Goal: Transaction & Acquisition: Purchase product/service

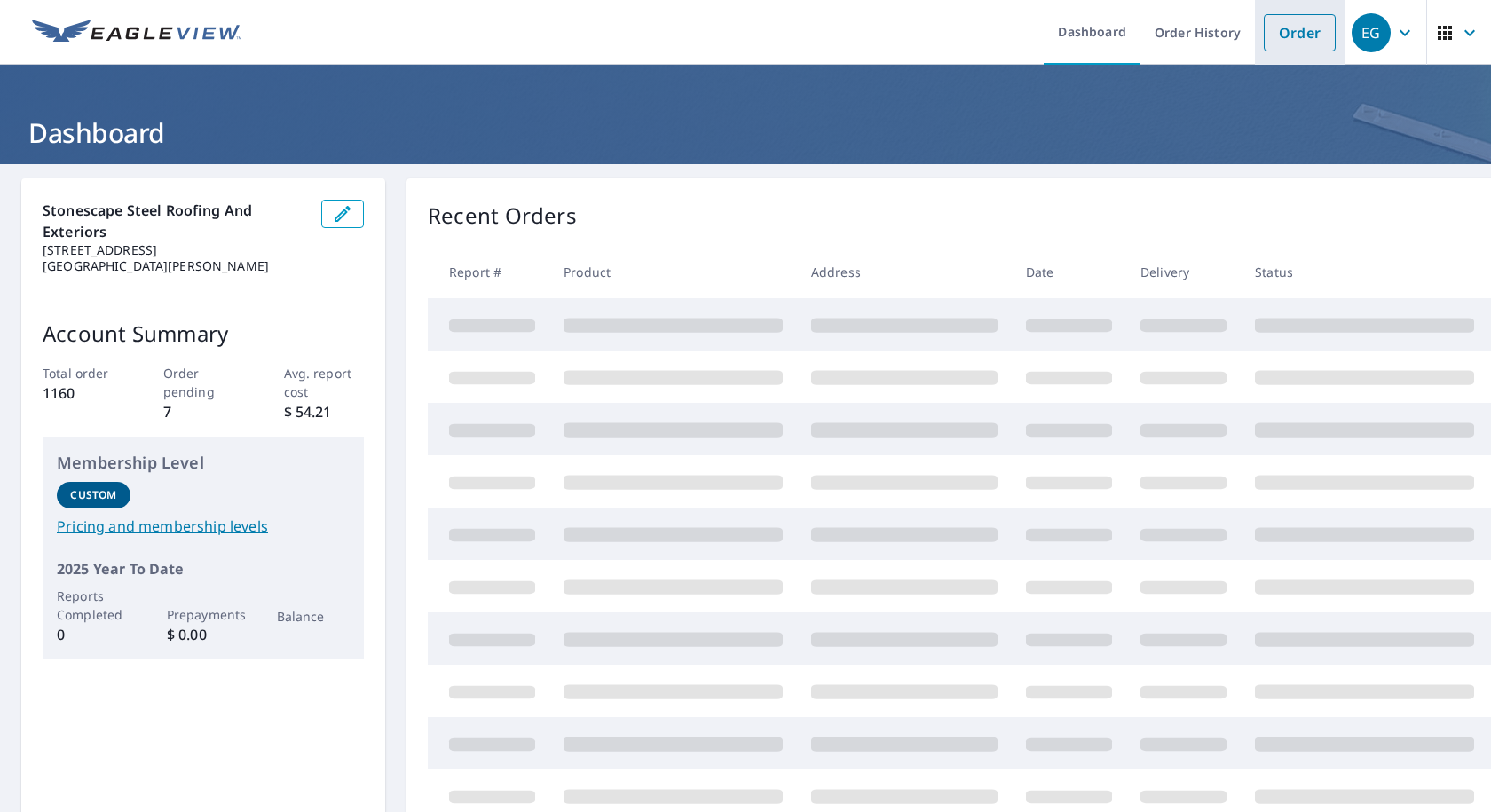
click at [1283, 35] on link "Order" at bounding box center [1300, 33] width 72 height 37
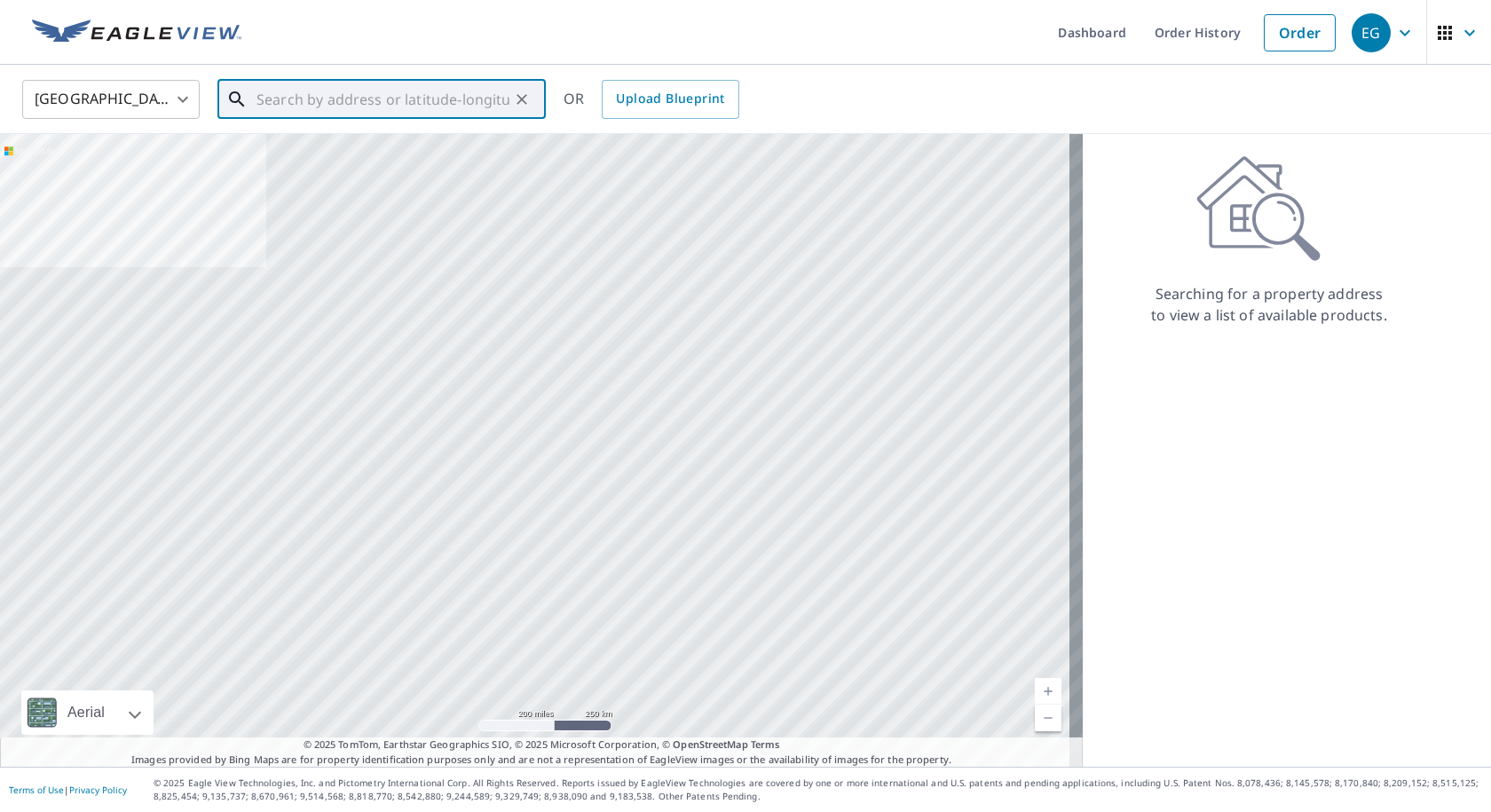
click at [347, 112] on input "text" at bounding box center [382, 99] width 253 height 49
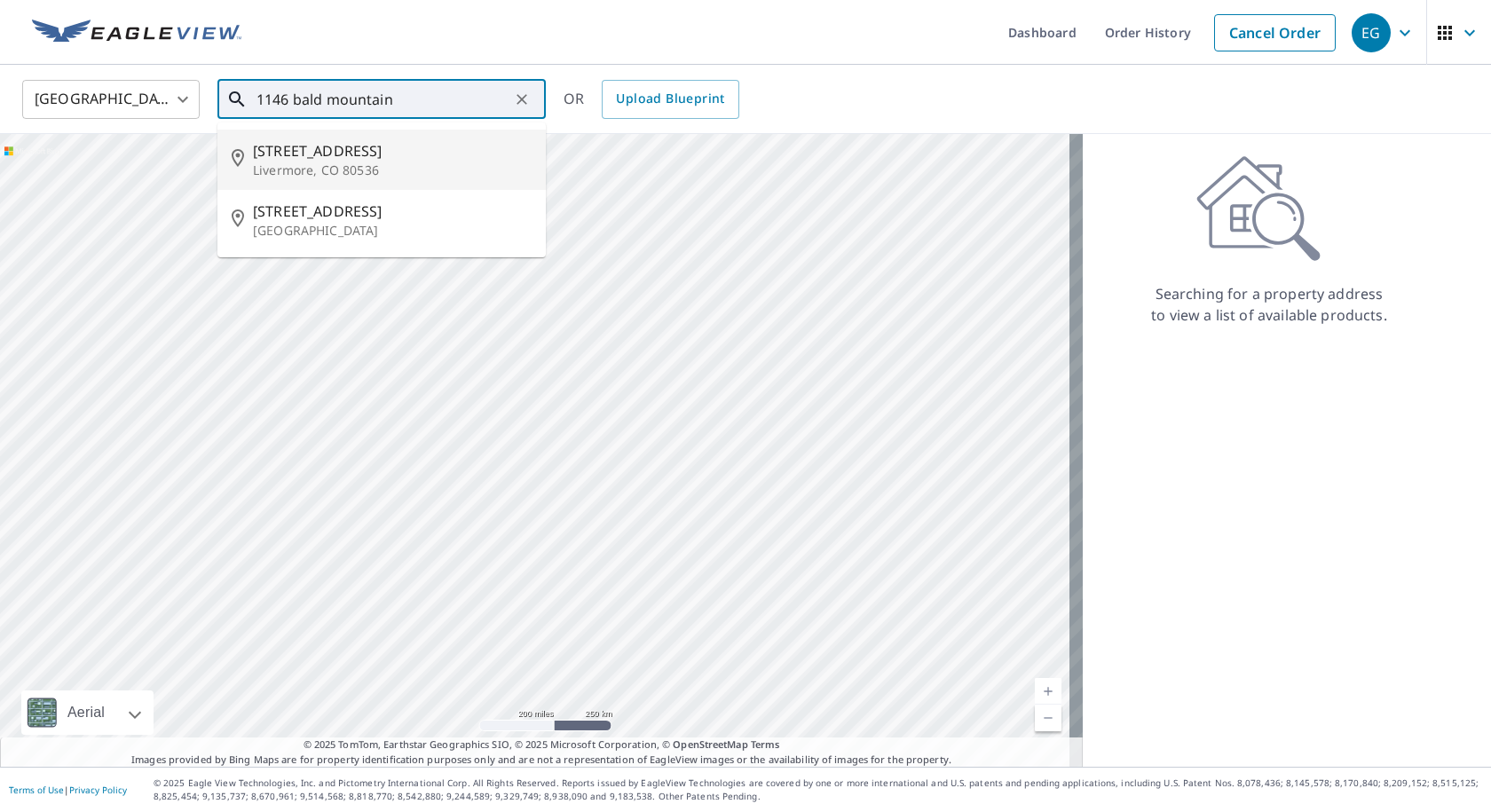
click at [337, 154] on span "[STREET_ADDRESS]" at bounding box center [392, 150] width 279 height 21
type input "[STREET_ADDRESS][PERSON_NAME]"
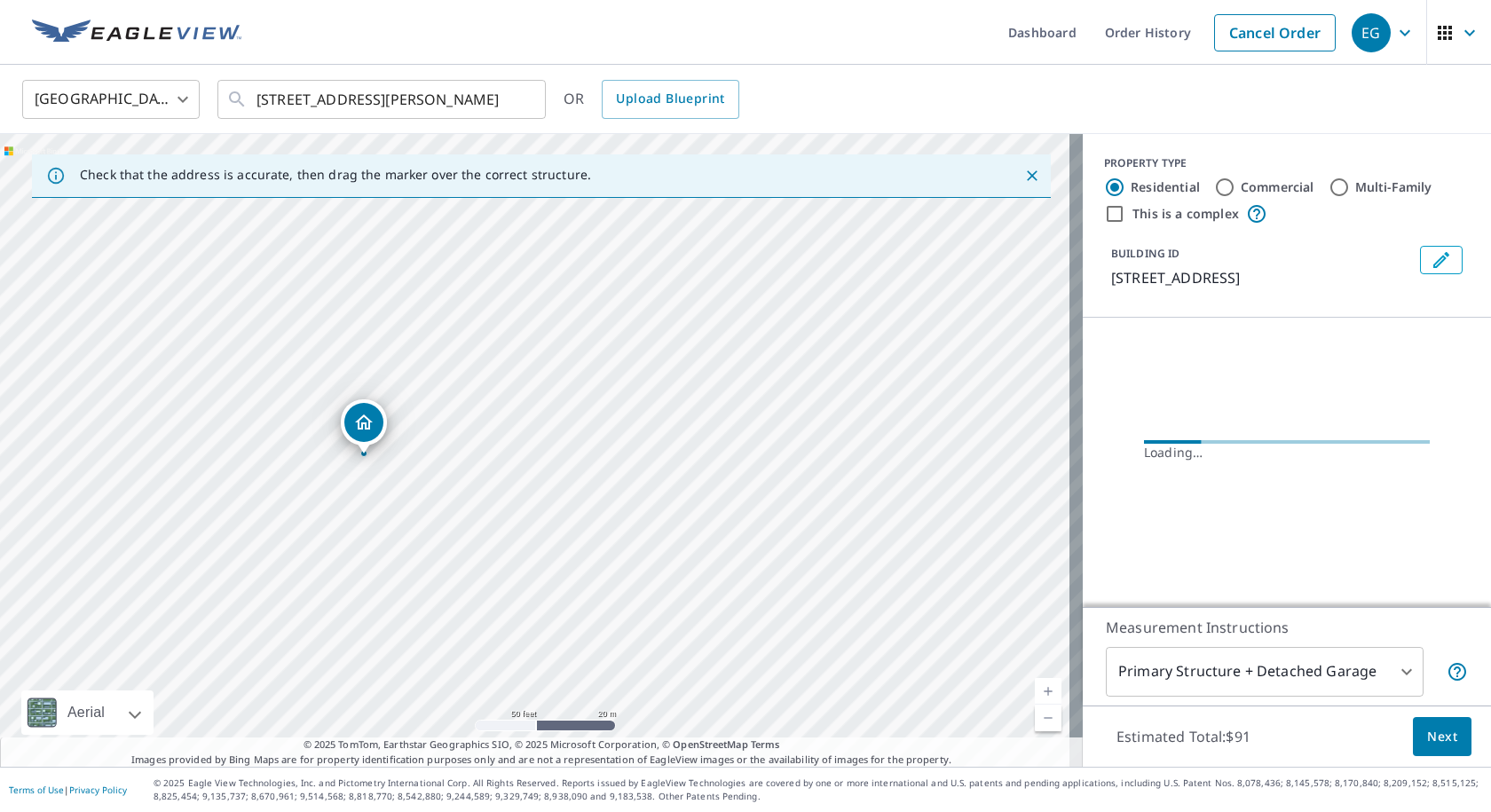
drag, startPoint x: 530, startPoint y: 593, endPoint x: 560, endPoint y: 391, distance: 204.2
click at [560, 391] on div "[STREET_ADDRESS][PERSON_NAME]" at bounding box center [542, 451] width 1083 height 633
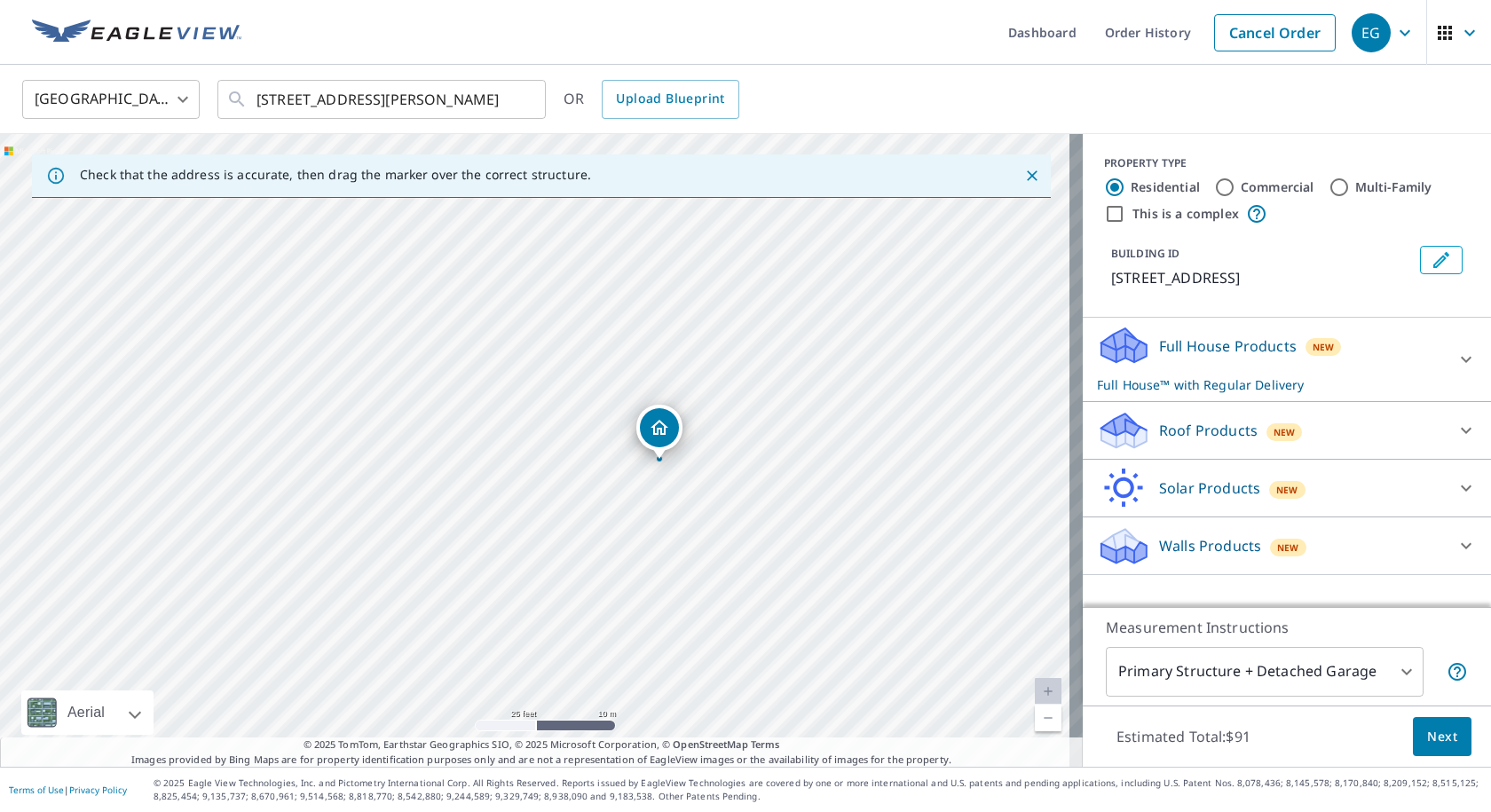
click at [1164, 441] on p "Roof Products" at bounding box center [1208, 430] width 99 height 21
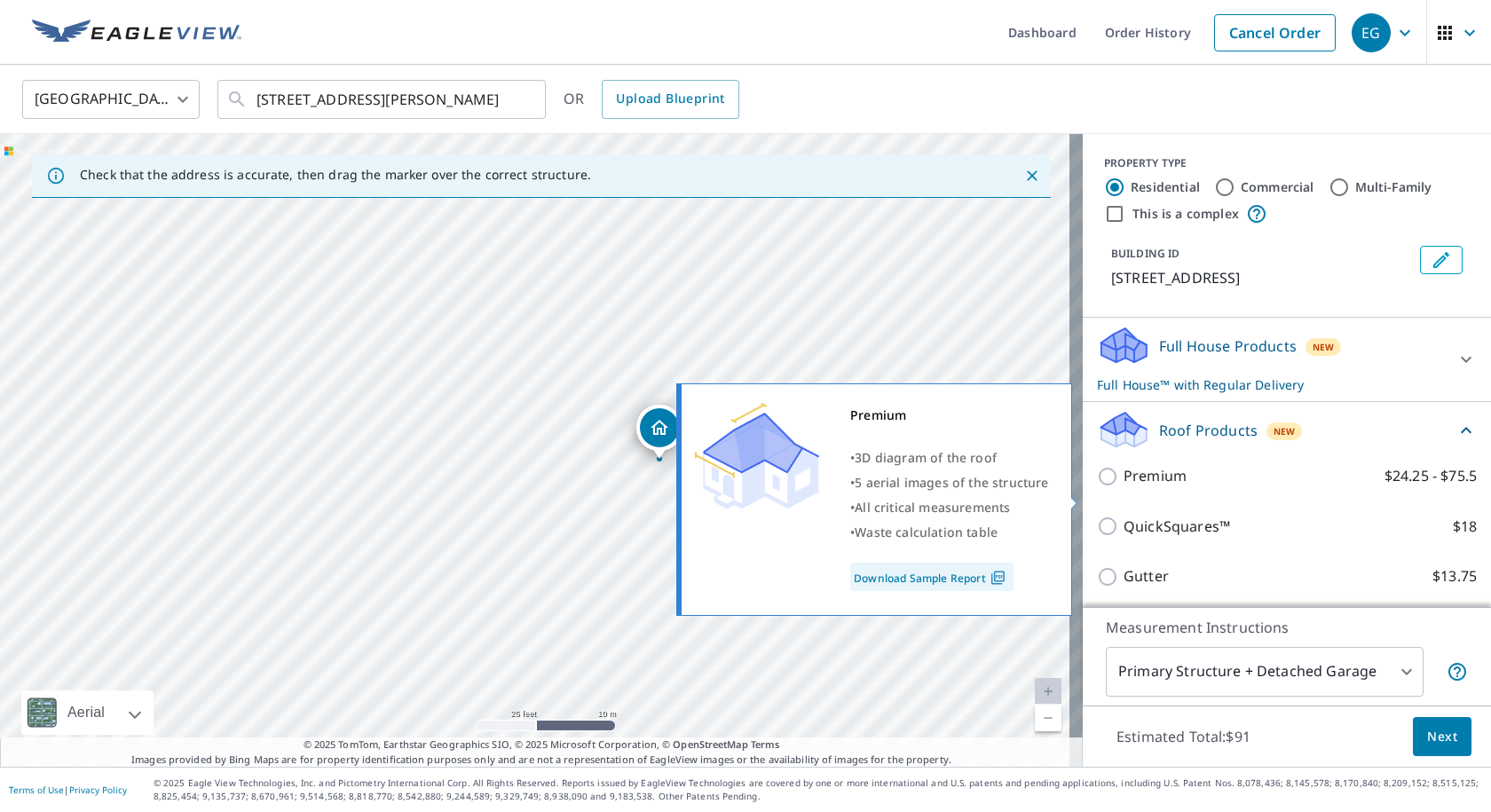
click at [1182, 487] on label "Premium $24.25 - $75.5" at bounding box center [1300, 475] width 353 height 22
click at [1123, 487] on input "Premium $24.25 - $75.5" at bounding box center [1110, 475] width 27 height 21
checkbox input "true"
checkbox input "false"
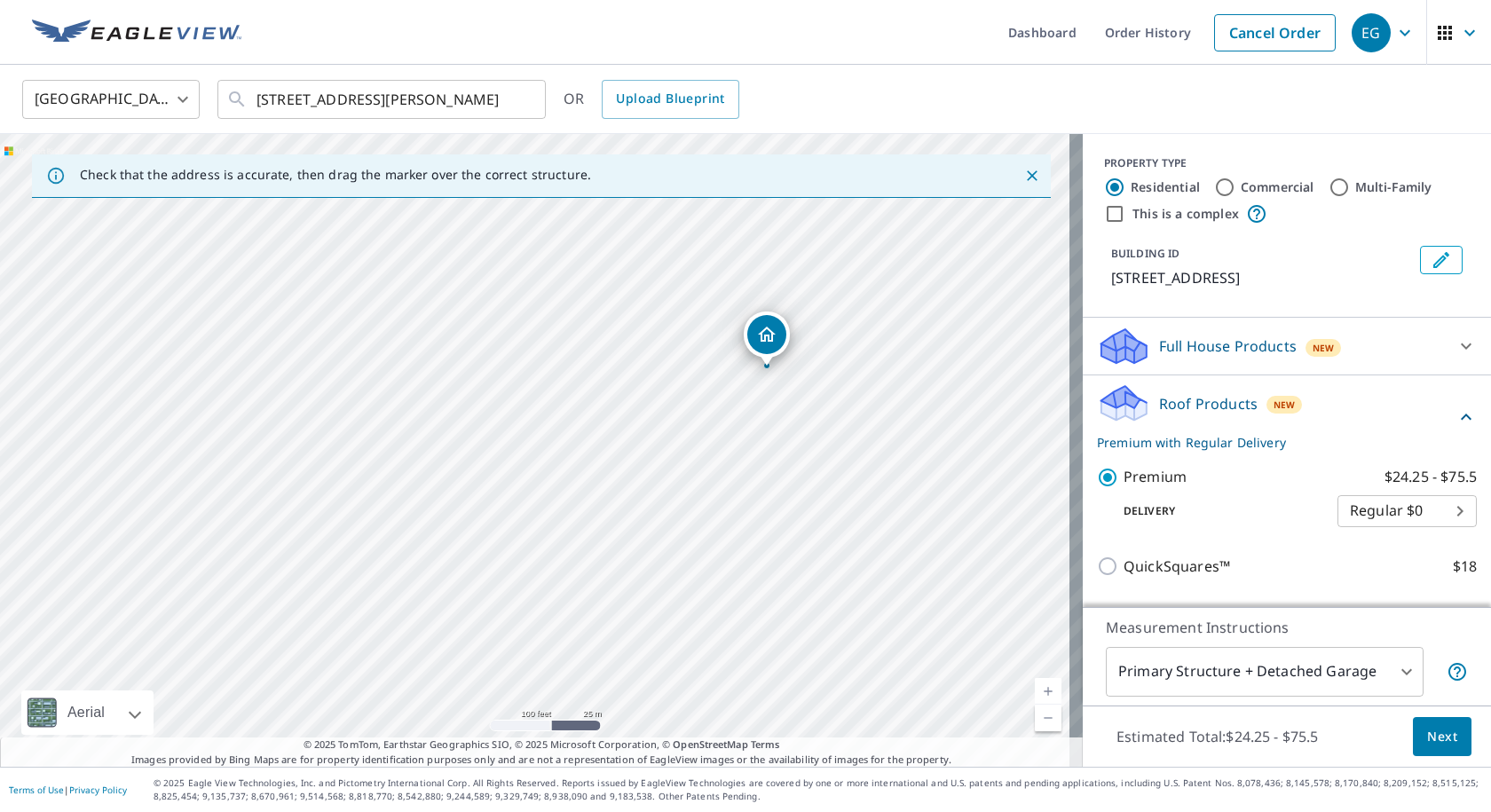
click at [1444, 732] on button "Next" at bounding box center [1443, 737] width 59 height 40
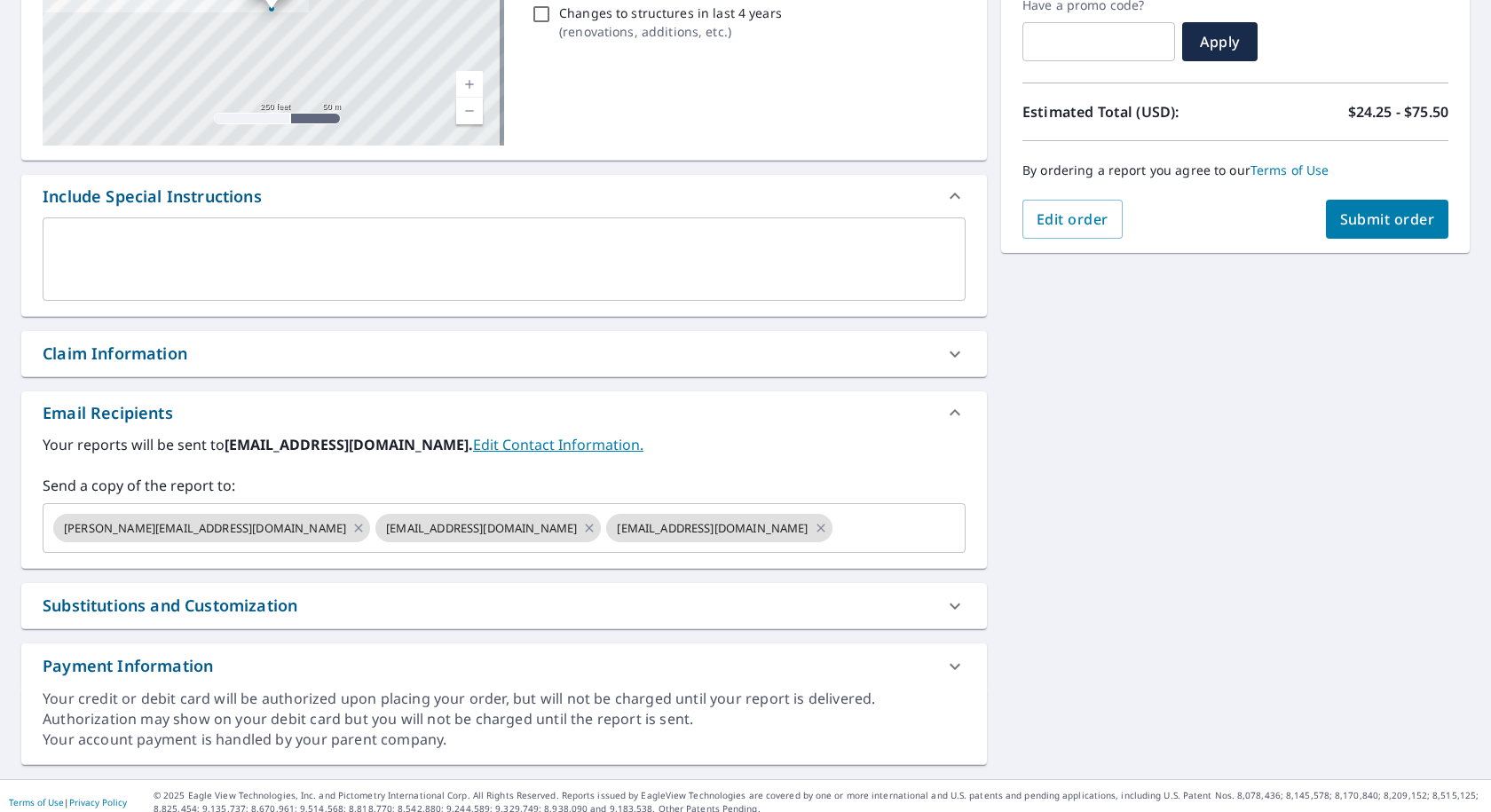
scroll to position [326, 0]
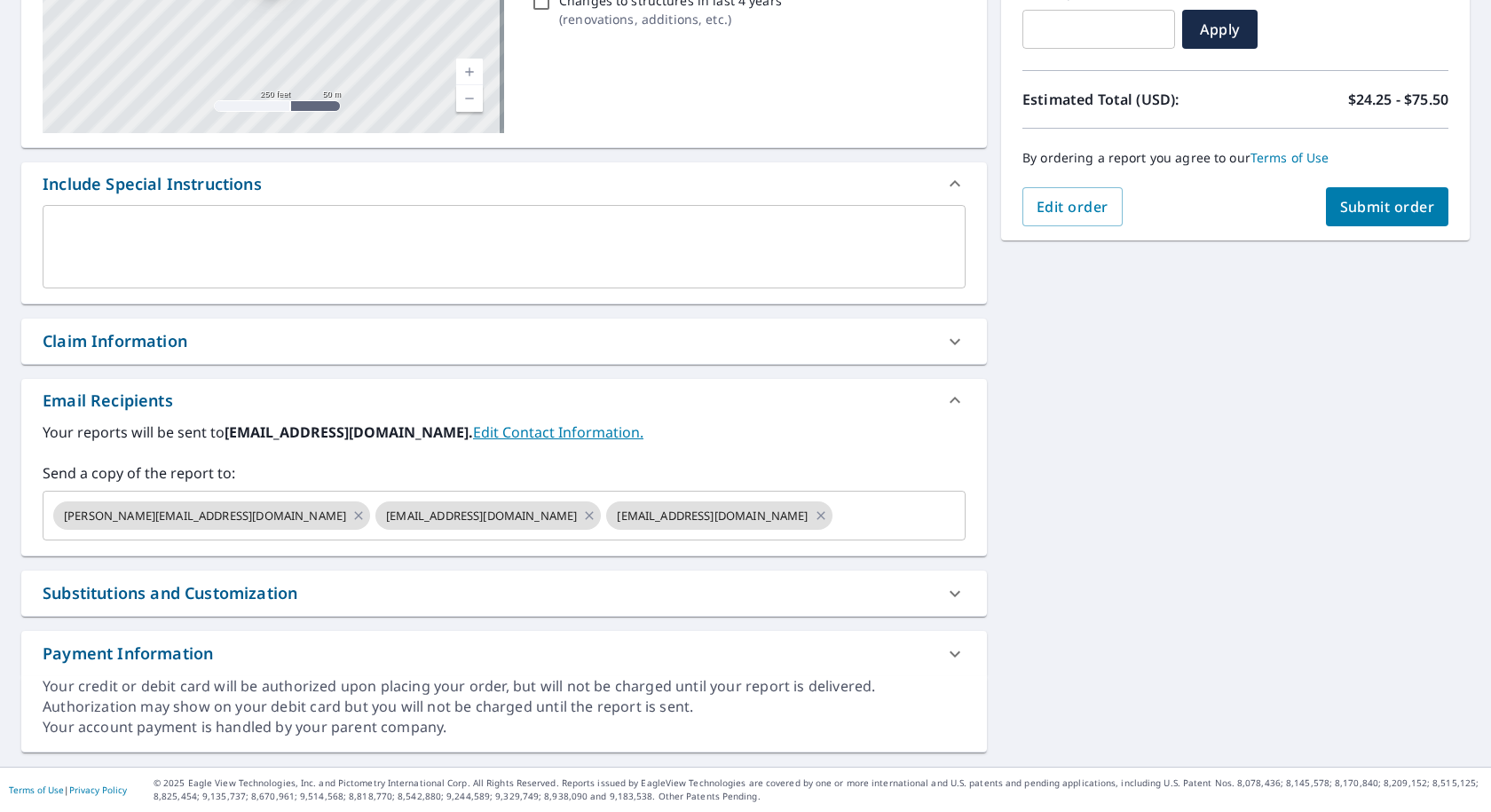
click at [1366, 203] on span "Submit order" at bounding box center [1388, 206] width 95 height 19
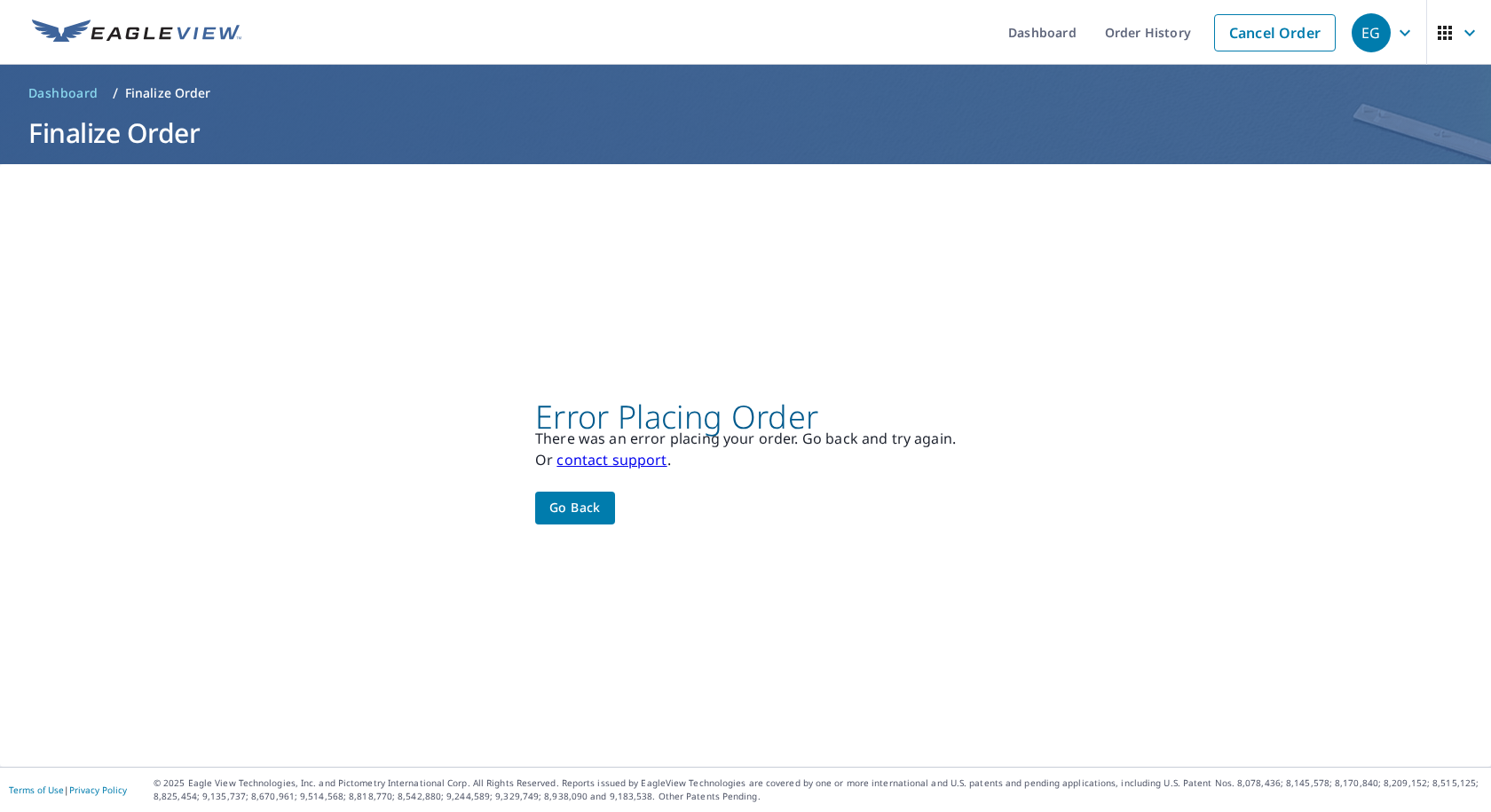
scroll to position [0, 0]
click at [573, 501] on span "Go back" at bounding box center [575, 508] width 51 height 22
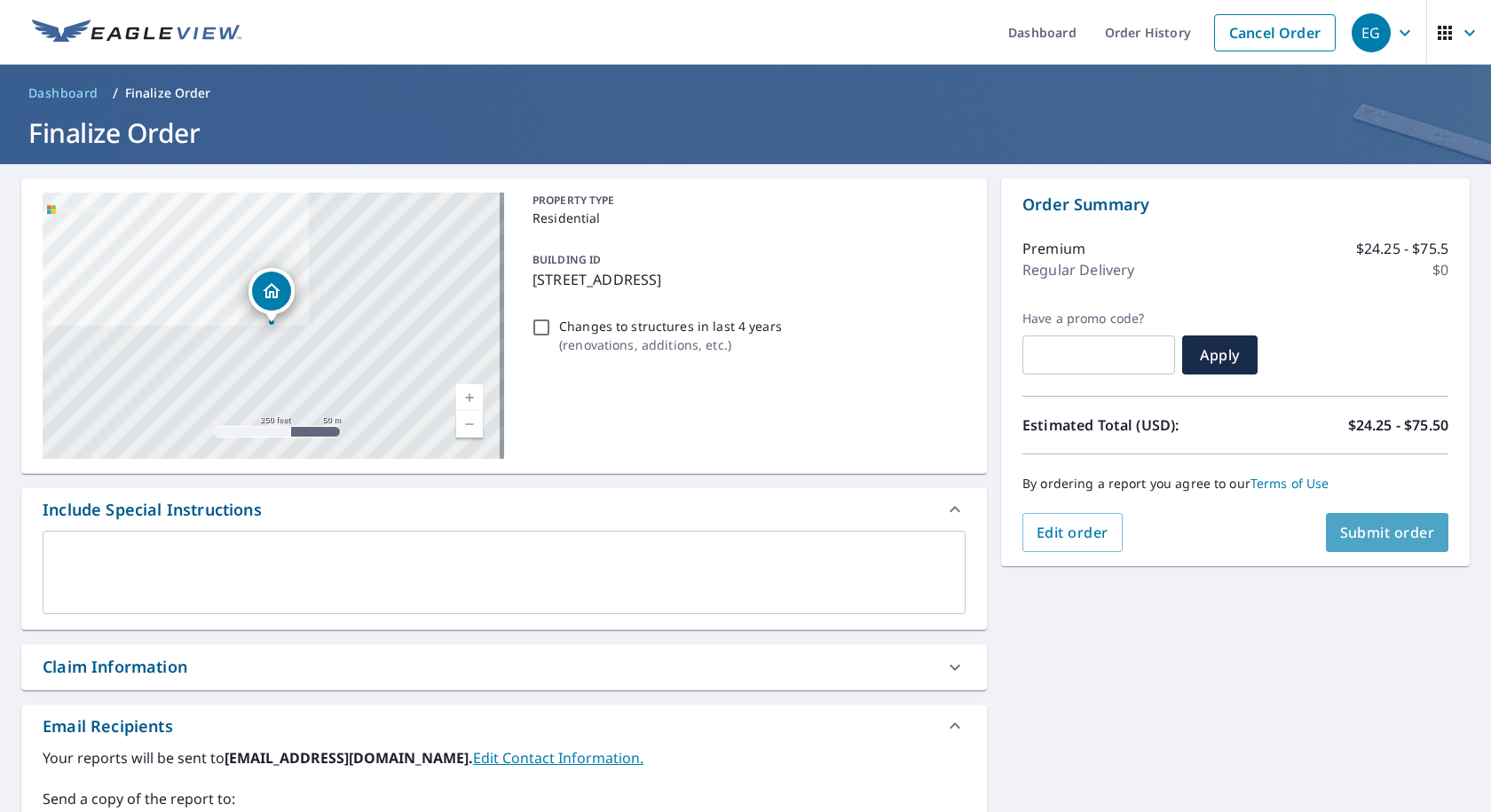
click at [1385, 540] on span "Submit order" at bounding box center [1388, 531] width 95 height 19
